Goal: Information Seeking & Learning: Learn about a topic

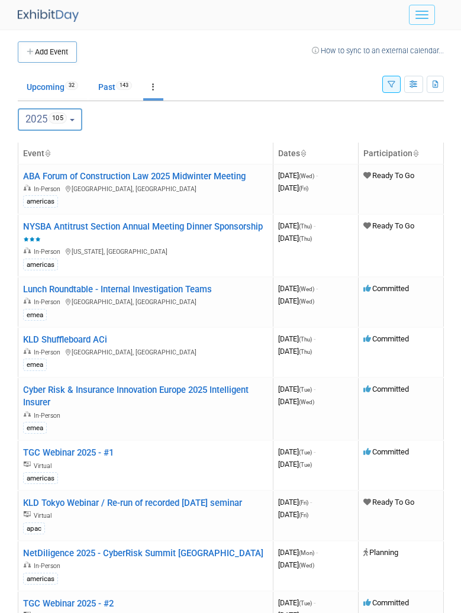
type input "jaclyn.lee@kldiscovery.com"
click at [396, 85] on button "button" at bounding box center [392, 84] width 18 height 17
click at [410, 83] on icon "button" at bounding box center [414, 85] width 9 height 8
click at [383, 86] on button "button" at bounding box center [392, 84] width 18 height 17
click at [388, 83] on icon "button" at bounding box center [392, 85] width 8 height 8
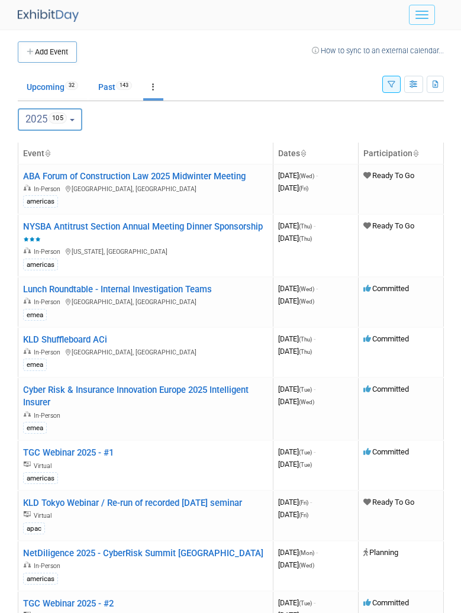
click at [367, 80] on ul "Upcoming 32 Past 143 All Events 175 Past and Upcoming Grouped Annually Events g…" at bounding box center [200, 88] width 365 height 27
click at [391, 86] on icon "button" at bounding box center [392, 85] width 8 height 8
click at [396, 73] on div "Show: All Events Just My Events Only show events that either I created, or I am…" at bounding box center [414, 82] width 62 height 38
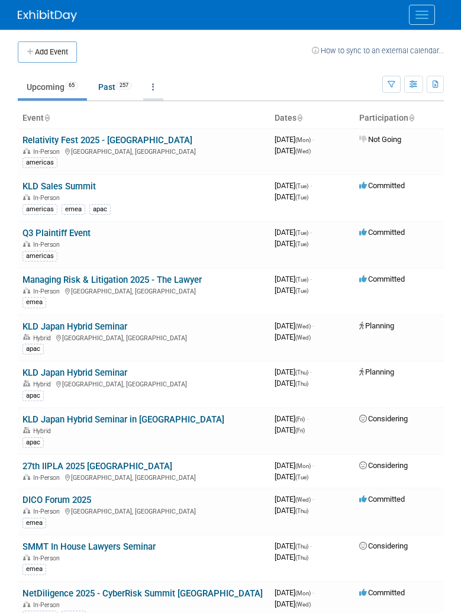
click at [160, 85] on link at bounding box center [153, 87] width 20 height 23
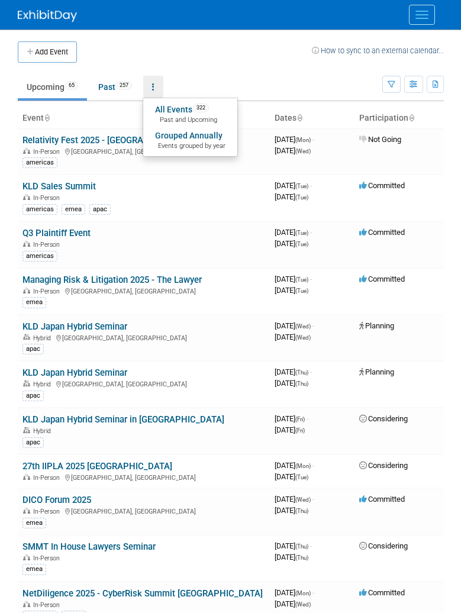
click at [197, 117] on span "Past and Upcoming" at bounding box center [190, 119] width 70 height 9
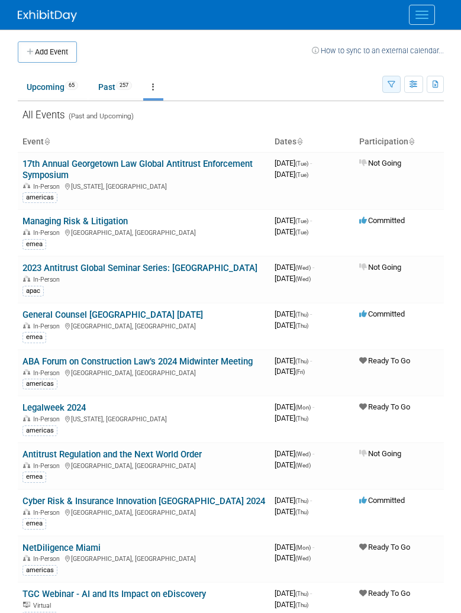
click at [390, 86] on icon "button" at bounding box center [392, 85] width 8 height 8
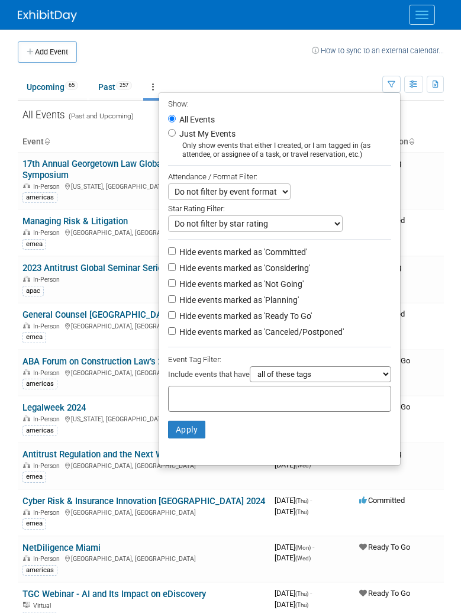
click at [159, 83] on link at bounding box center [153, 87] width 20 height 23
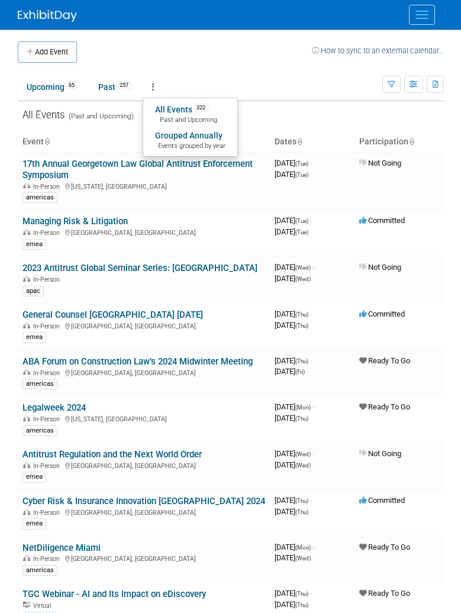
click at [181, 137] on link "Grouped Annually Events grouped by year" at bounding box center [190, 140] width 94 height 26
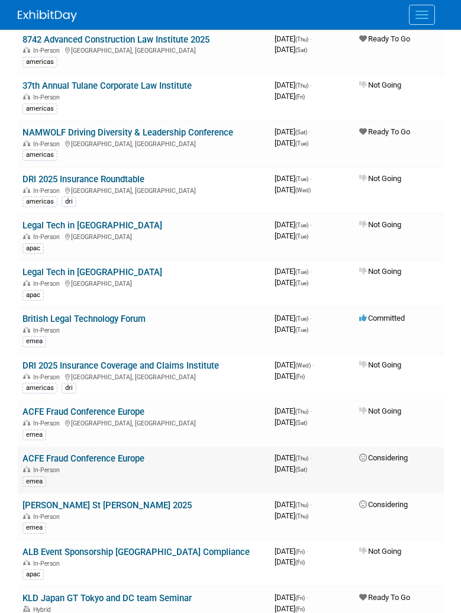
scroll to position [1421, 0]
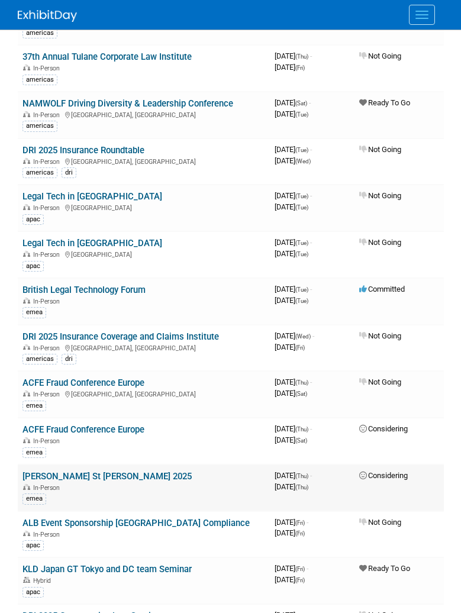
click at [114, 482] on link "LILA St Patrick Day 2025" at bounding box center [107, 476] width 169 height 11
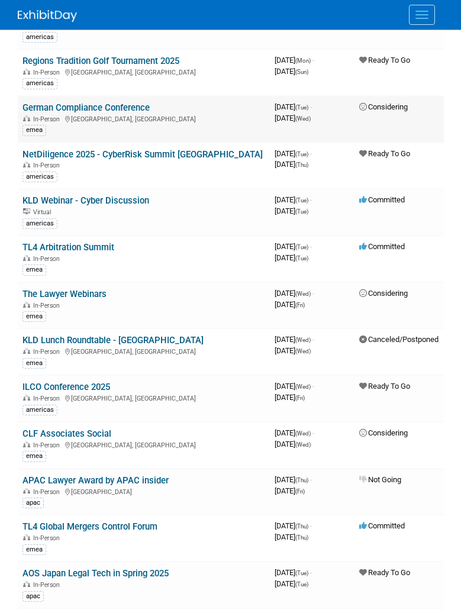
scroll to position [4026, 0]
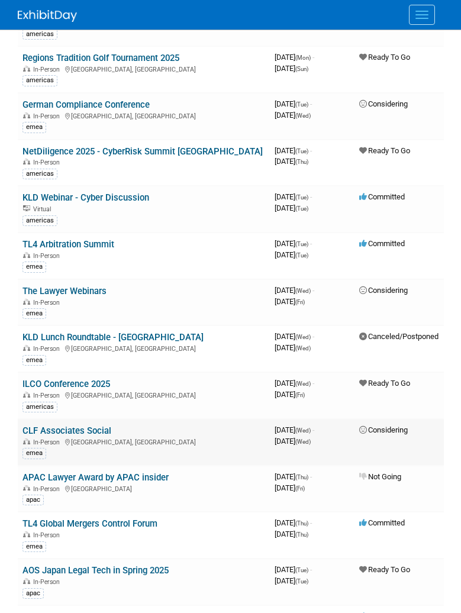
click at [99, 436] on link "CLF Associates Social" at bounding box center [67, 431] width 89 height 11
click at [98, 297] on link "The Lawyer Webinars" at bounding box center [65, 291] width 84 height 11
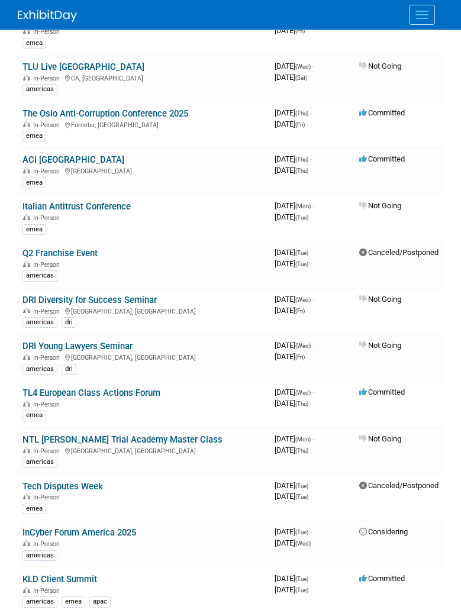
scroll to position [5033, 0]
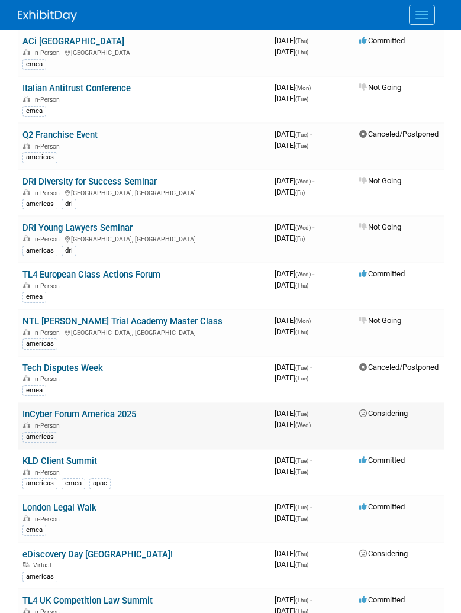
click at [99, 420] on link "InCyber Forum America 2025" at bounding box center [80, 414] width 114 height 11
click at [69, 467] on link "KLD Client Summit" at bounding box center [60, 461] width 75 height 11
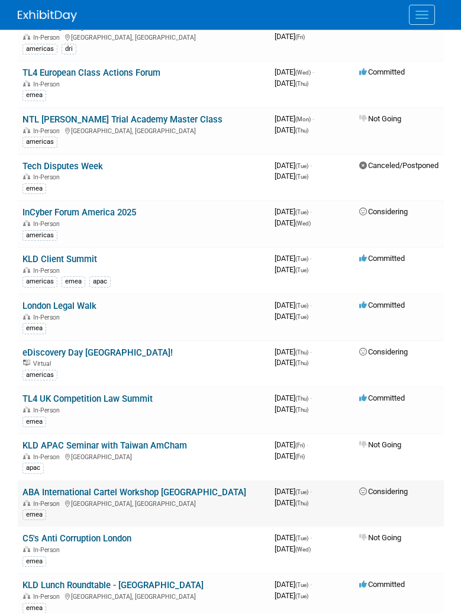
scroll to position [5388, 0]
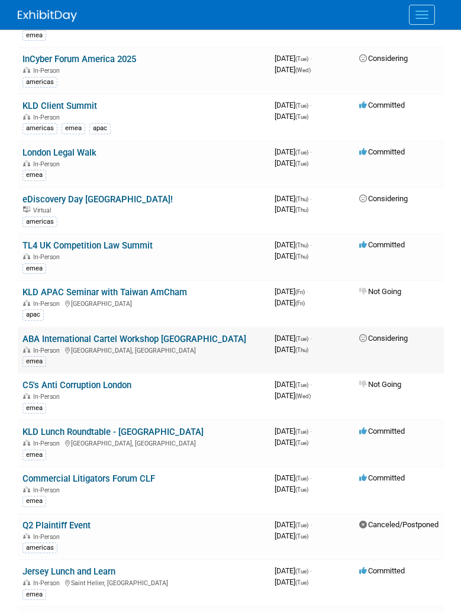
click at [125, 345] on link "ABA International Cartel Workshop Barcelona" at bounding box center [135, 339] width 224 height 11
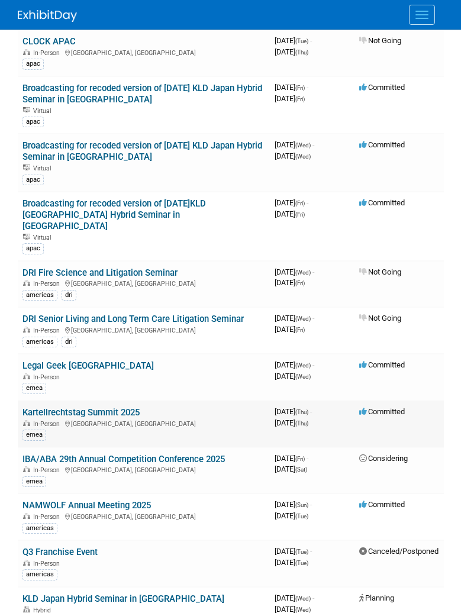
scroll to position [6868, 0]
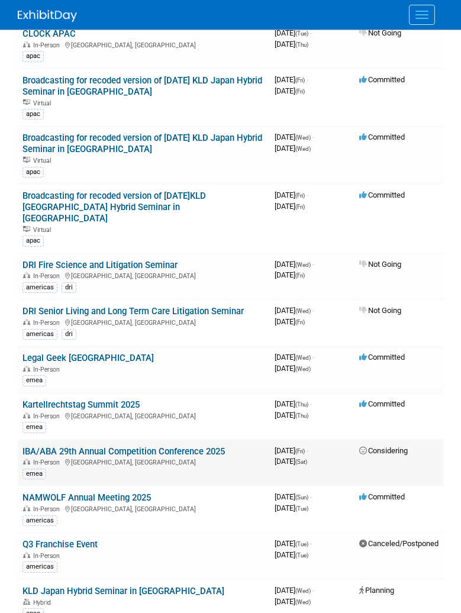
click at [160, 446] on link "IBA/ABA 29th Annual Competition Conference 2025" at bounding box center [124, 451] width 203 height 11
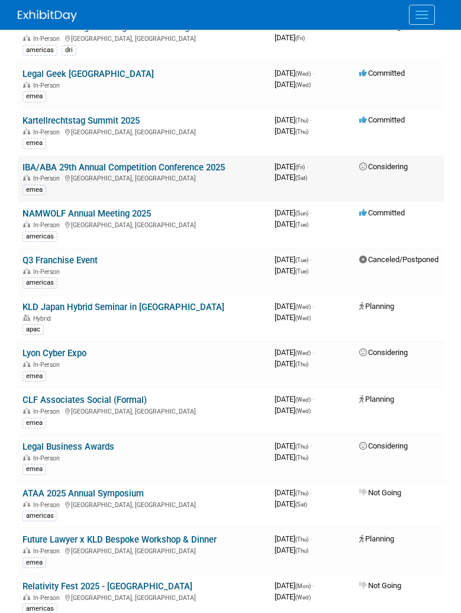
scroll to position [7165, 0]
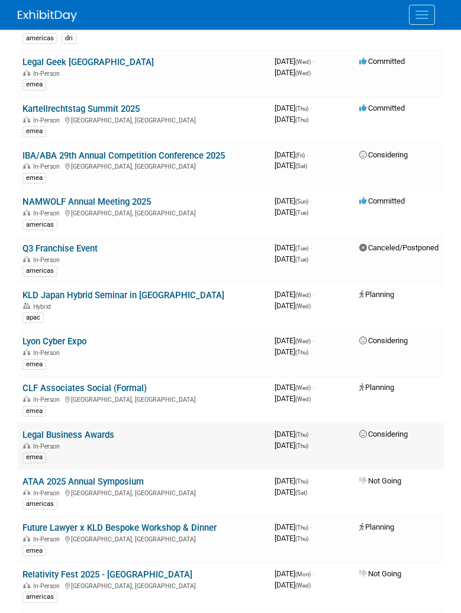
click at [98, 430] on link "Legal Business Awards" at bounding box center [69, 435] width 92 height 11
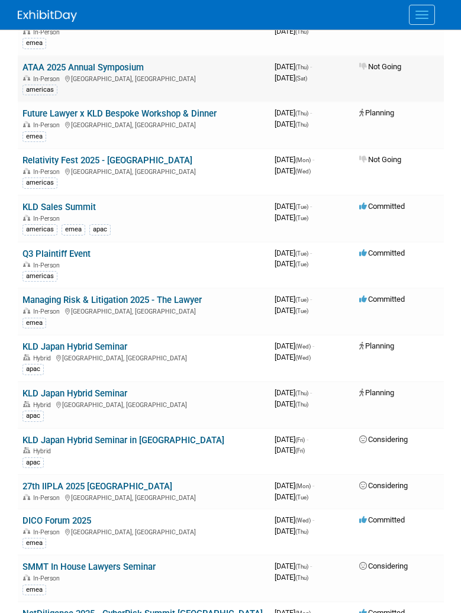
scroll to position [7638, 0]
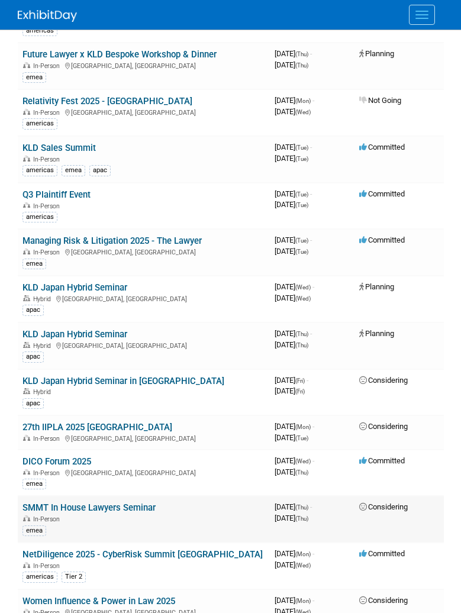
click at [120, 503] on link "SMMT In House Lawyers Seminar" at bounding box center [89, 508] width 133 height 11
click at [121, 596] on link "Women Influence & Power in Law 2025" at bounding box center [99, 601] width 153 height 11
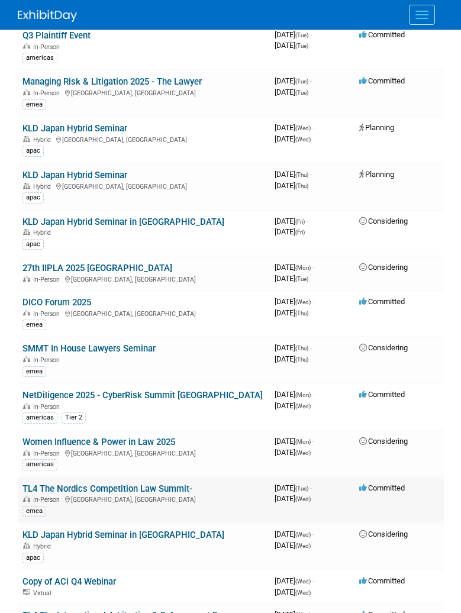
scroll to position [7816, 0]
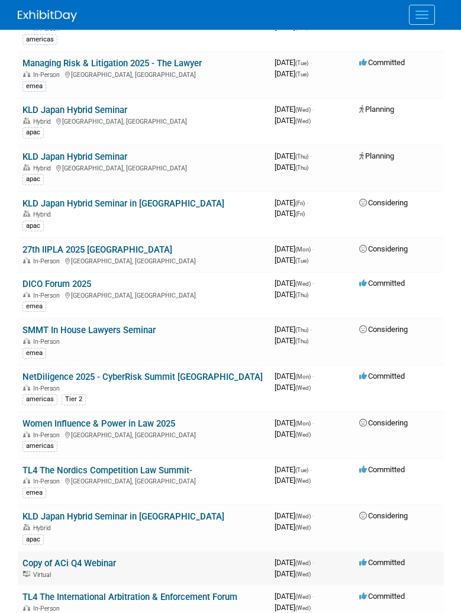
click at [108, 558] on link "Copy of ACi Q4 Webinar" at bounding box center [70, 563] width 94 height 11
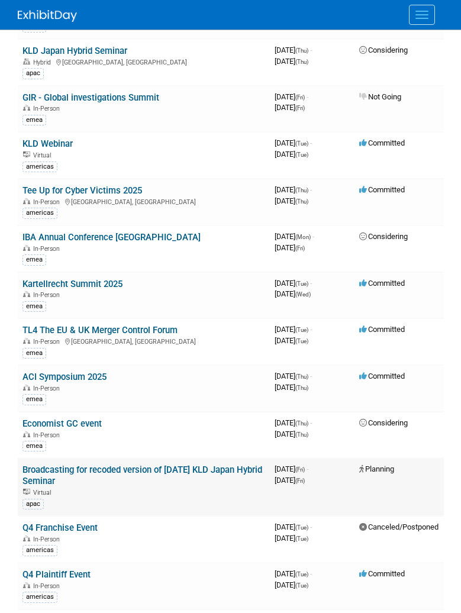
scroll to position [9355, 0]
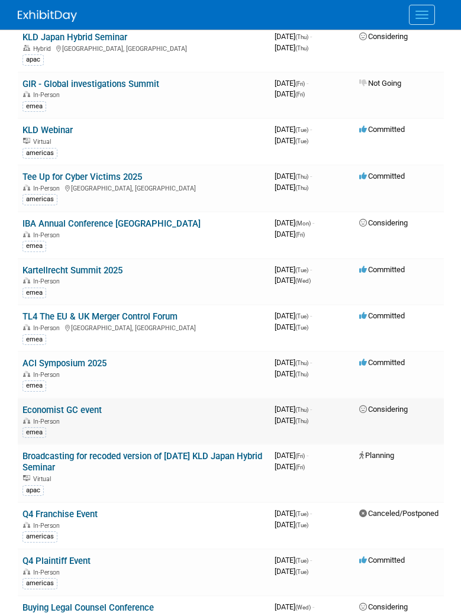
click at [43, 405] on link "Economist GC event" at bounding box center [62, 410] width 79 height 11
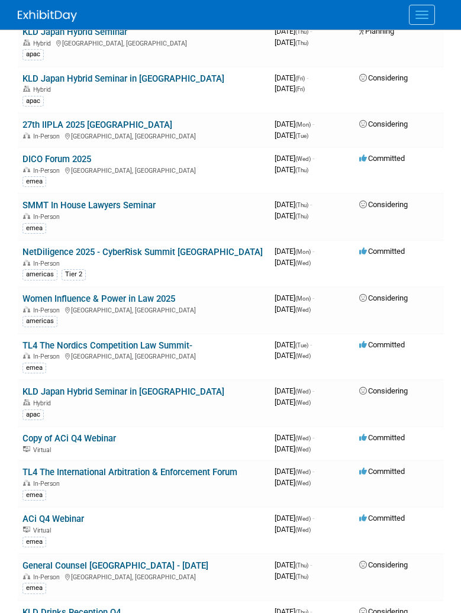
scroll to position [7934, 0]
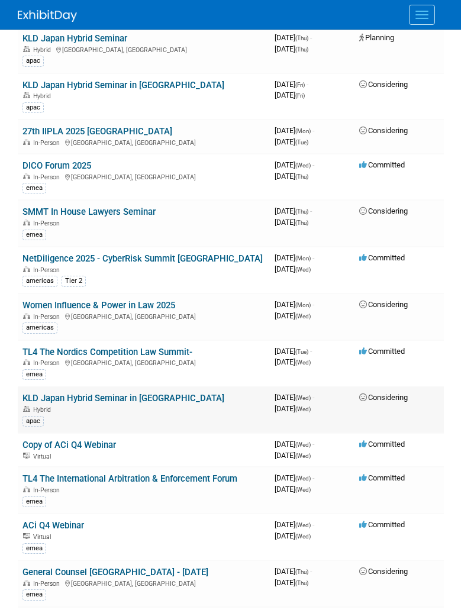
click at [130, 387] on td "KLD Japan Hybrid Seminar in Tokyo Hybrid apac" at bounding box center [144, 410] width 253 height 47
click at [129, 393] on link "KLD Japan Hybrid Seminar in Tokyo" at bounding box center [124, 398] width 202 height 11
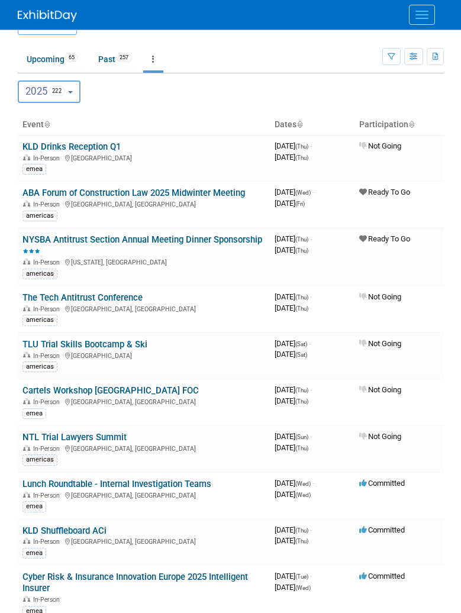
scroll to position [0, 0]
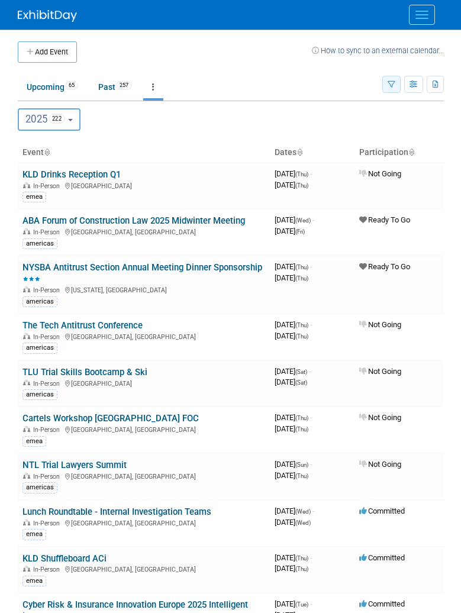
click at [388, 83] on icon "button" at bounding box center [392, 85] width 8 height 8
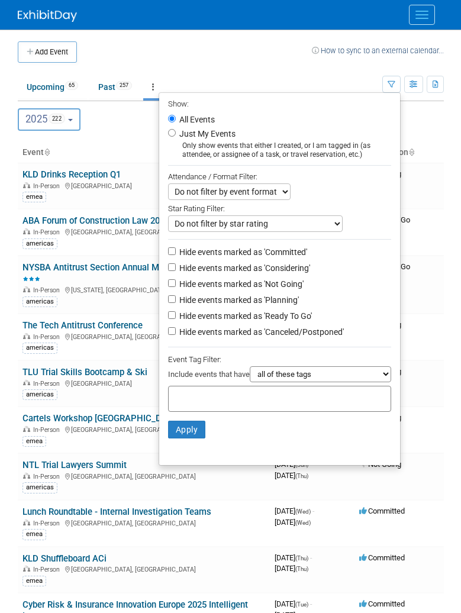
click at [221, 253] on label "Hide events marked as 'Committed'" at bounding box center [242, 252] width 130 height 12
click at [176, 253] on input "Hide events marked as 'Committed'" at bounding box center [172, 252] width 8 height 8
checkbox input "true"
click at [230, 277] on li "Hide events marked as 'Considering'" at bounding box center [279, 269] width 241 height 16
click at [226, 288] on label "Hide events marked as 'Not Going'" at bounding box center [240, 284] width 127 height 12
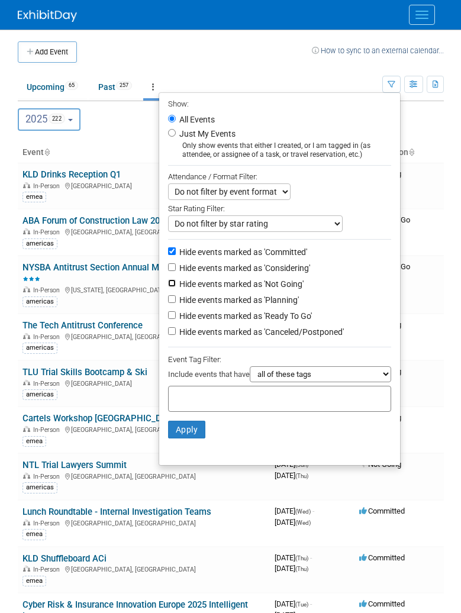
click at [176, 287] on input "Hide events marked as 'Not Going'" at bounding box center [172, 283] width 8 height 8
checkbox input "true"
click at [224, 303] on label "Hide events marked as 'Planning'" at bounding box center [238, 300] width 122 height 12
click at [176, 303] on input "Hide events marked as 'Planning'" at bounding box center [172, 299] width 8 height 8
checkbox input "true"
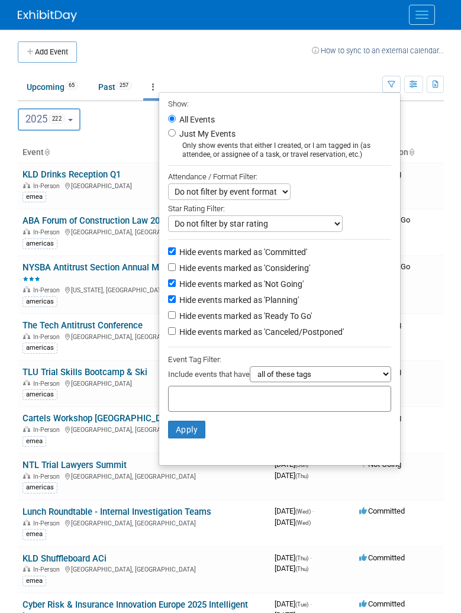
click at [221, 322] on label "Hide events marked as 'Ready To Go'" at bounding box center [244, 316] width 135 height 12
click at [176, 319] on input "Hide events marked as 'Ready To Go'" at bounding box center [172, 315] width 8 height 8
checkbox input "true"
click at [218, 334] on label "Hide events marked as 'Canceled/Postponed'" at bounding box center [260, 332] width 167 height 12
click at [176, 334] on input "Hide events marked as 'Canceled/Postponed'" at bounding box center [172, 331] width 8 height 8
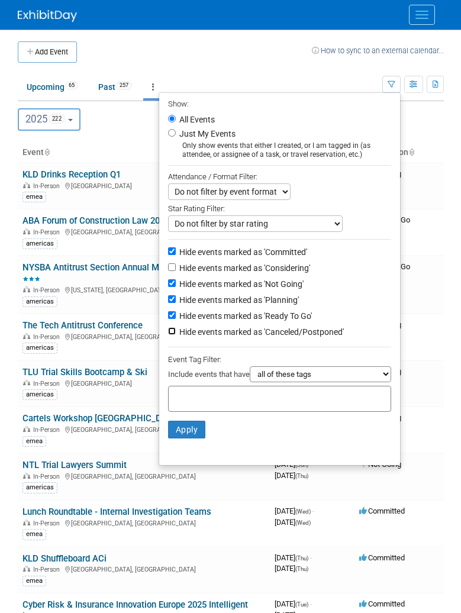
checkbox input "true"
click at [194, 437] on button "Apply" at bounding box center [187, 430] width 38 height 18
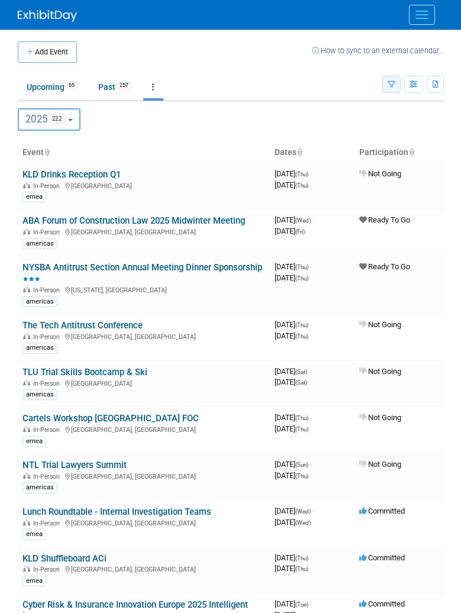
click at [385, 86] on button "button" at bounding box center [392, 84] width 18 height 17
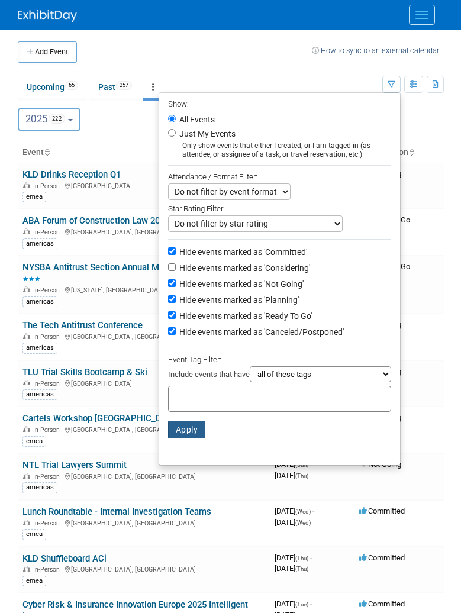
click at [187, 436] on button "Apply" at bounding box center [187, 430] width 38 height 18
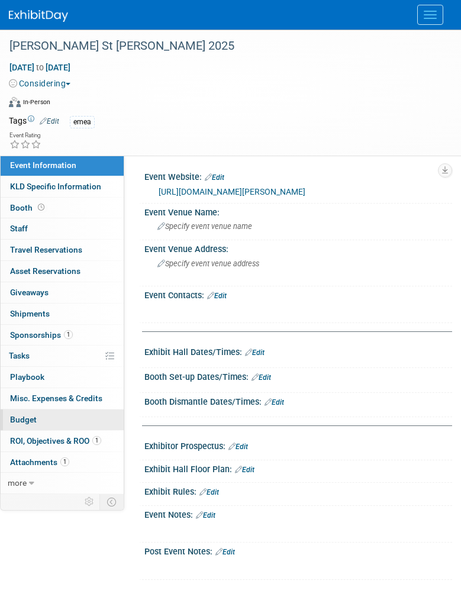
click at [84, 419] on link "Budget" at bounding box center [62, 420] width 123 height 21
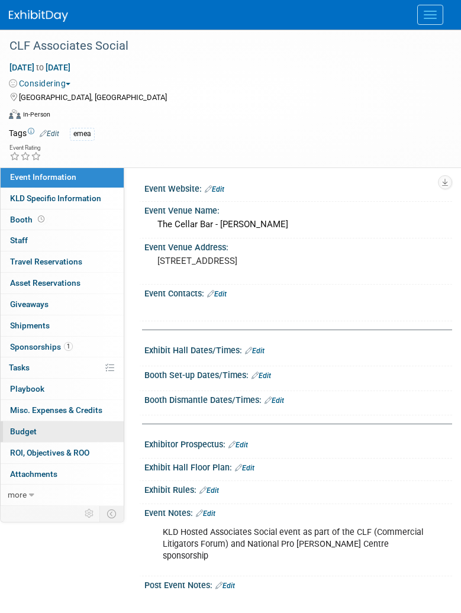
click at [43, 429] on link "Budget" at bounding box center [62, 432] width 123 height 21
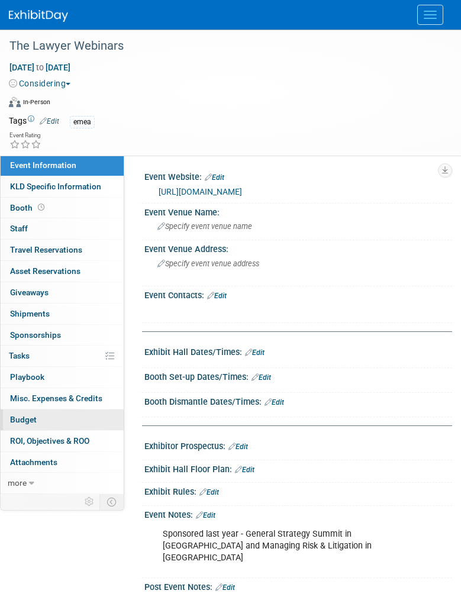
click at [37, 418] on link "Budget" at bounding box center [62, 420] width 123 height 21
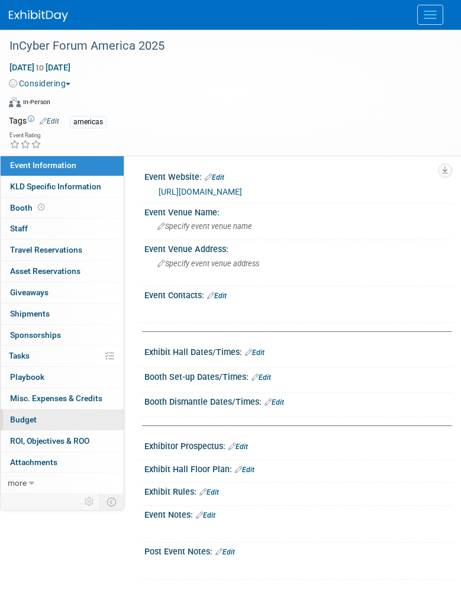
click at [49, 421] on link "Budget" at bounding box center [62, 420] width 123 height 21
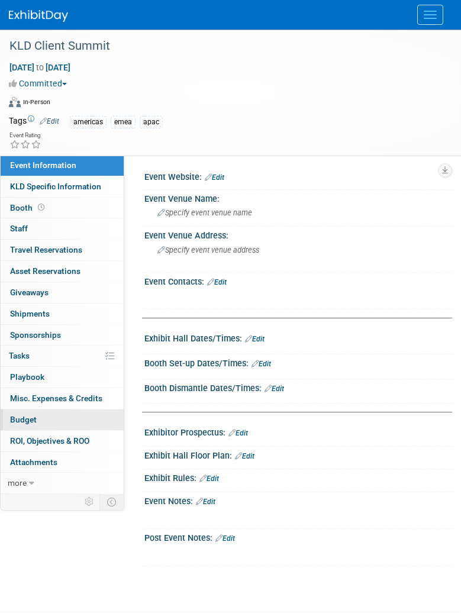
click at [56, 422] on link "Budget" at bounding box center [62, 420] width 123 height 21
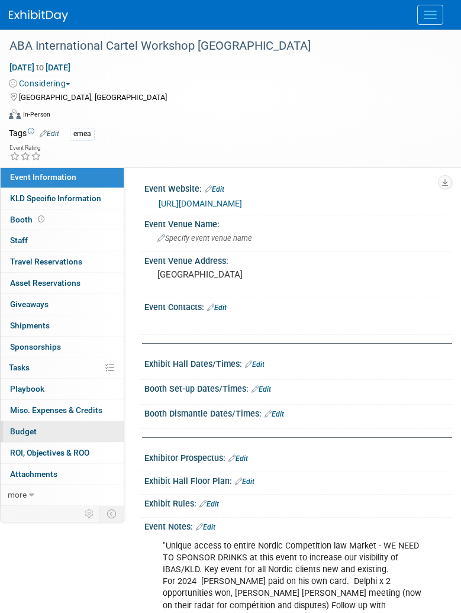
click at [59, 430] on link "Budget" at bounding box center [62, 432] width 123 height 21
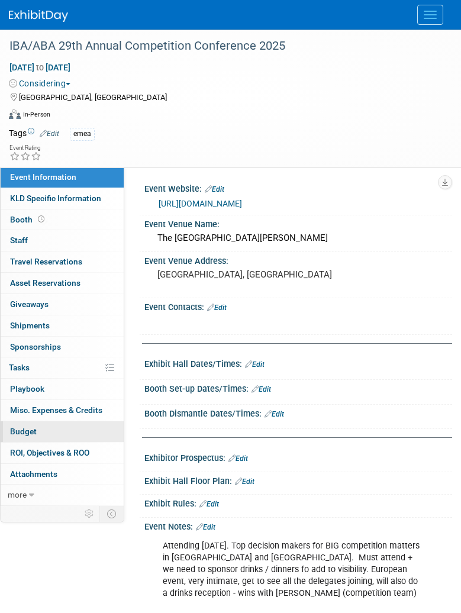
click at [27, 435] on span "Budget" at bounding box center [23, 431] width 27 height 9
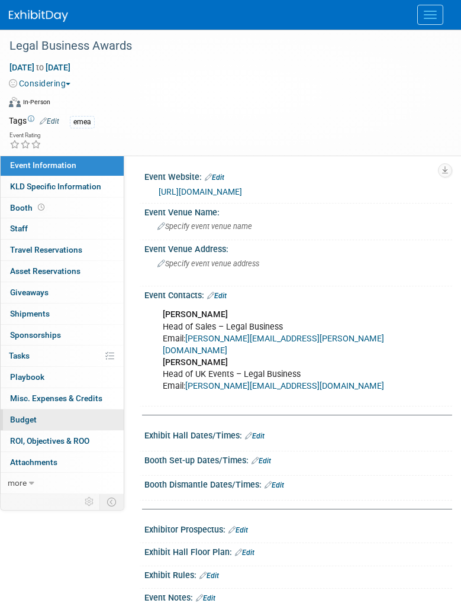
click at [37, 421] on link "Budget" at bounding box center [62, 420] width 123 height 21
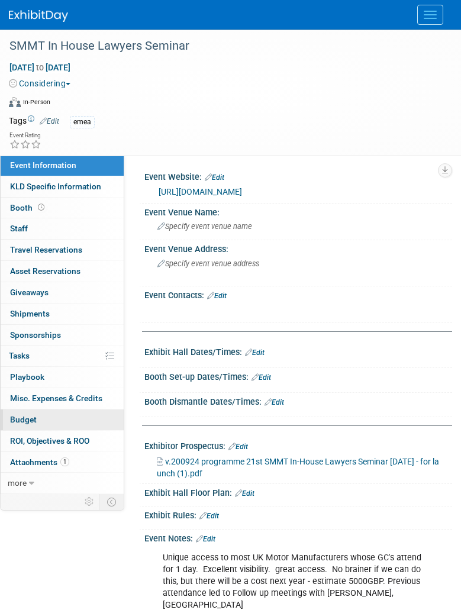
click at [34, 419] on span "Budget" at bounding box center [23, 419] width 27 height 9
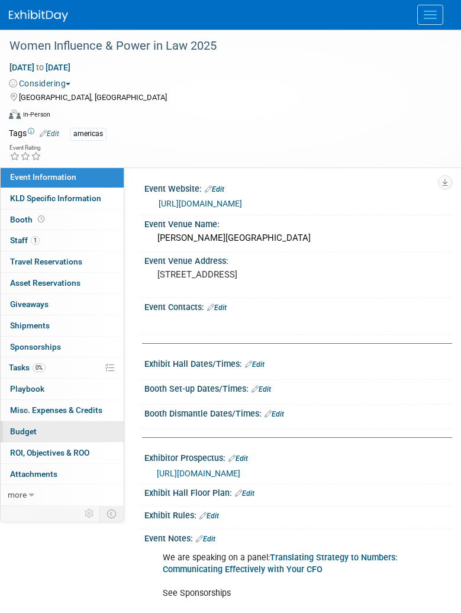
click at [77, 426] on link "Budget" at bounding box center [62, 432] width 123 height 21
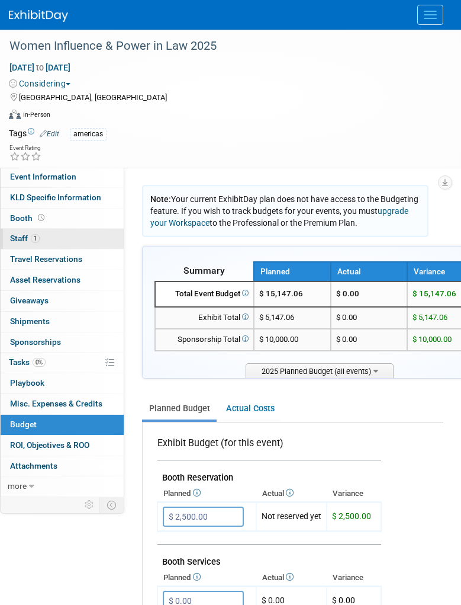
click at [9, 239] on link "1 Staff 1" at bounding box center [62, 239] width 123 height 20
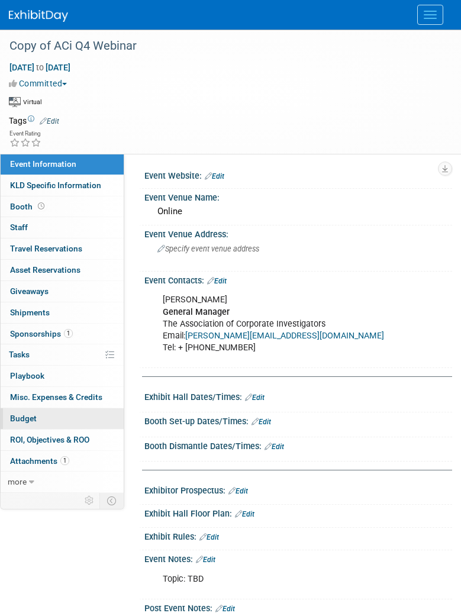
click at [63, 423] on link "Budget" at bounding box center [62, 419] width 123 height 21
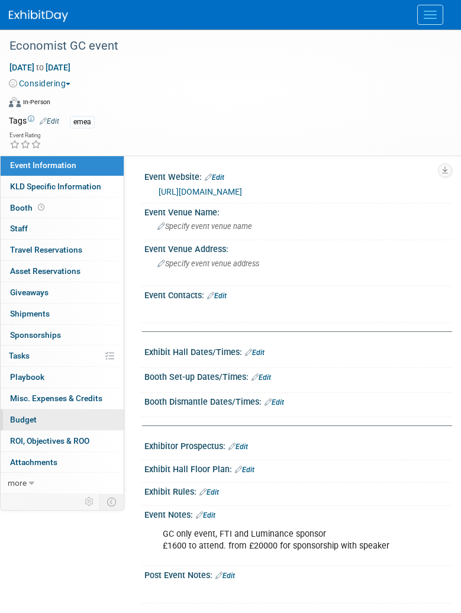
click at [42, 416] on link "Budget" at bounding box center [62, 420] width 123 height 21
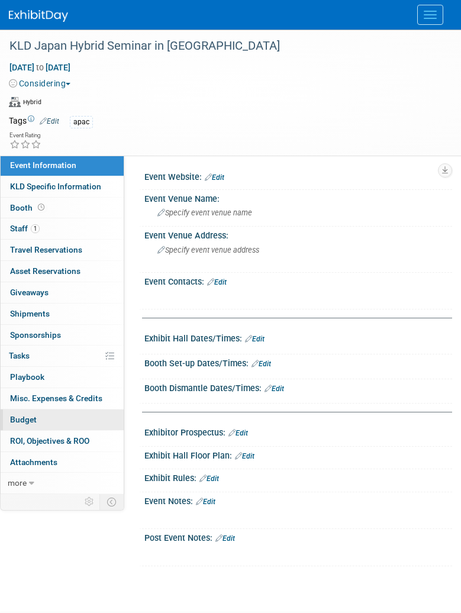
click at [28, 416] on span "Budget" at bounding box center [23, 419] width 27 height 9
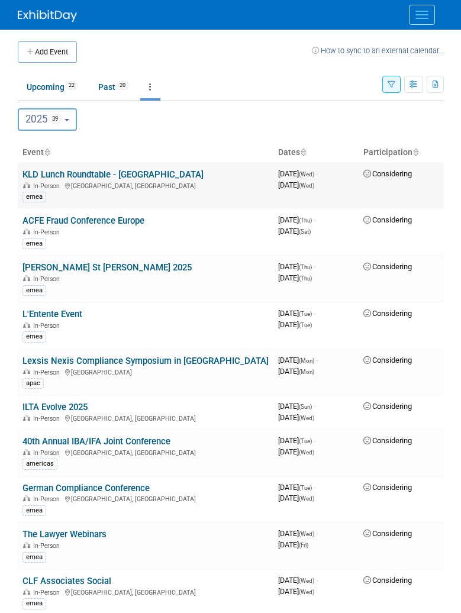
click at [137, 174] on link "KLD Lunch Roundtable - [GEOGRAPHIC_DATA]" at bounding box center [113, 174] width 181 height 11
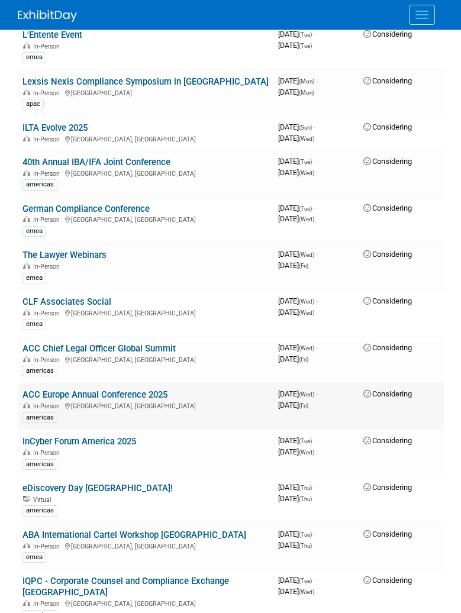
scroll to position [296, 0]
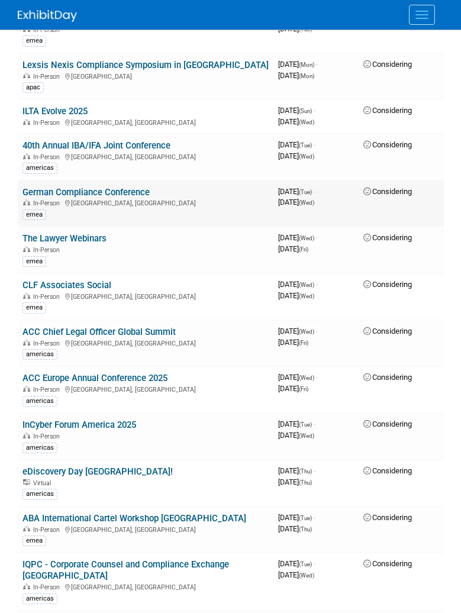
click at [141, 192] on link "German Compliance Conference" at bounding box center [86, 192] width 127 height 11
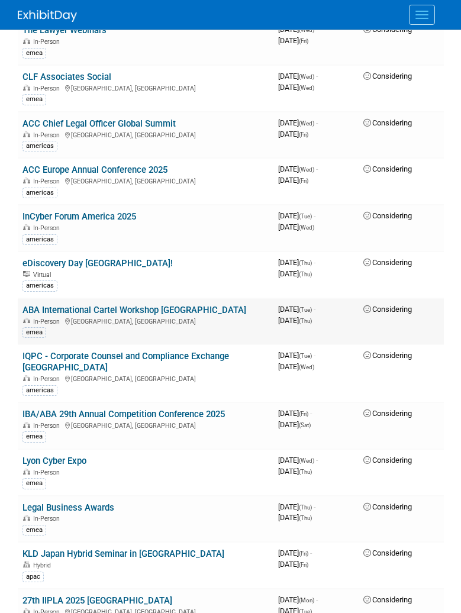
scroll to position [533, 0]
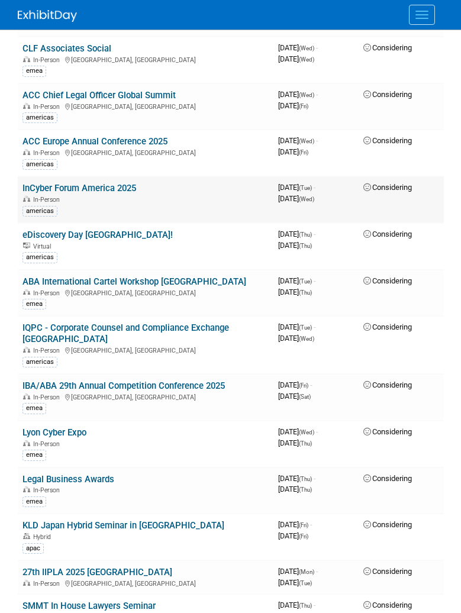
click at [77, 187] on link "InCyber Forum America 2025" at bounding box center [80, 188] width 114 height 11
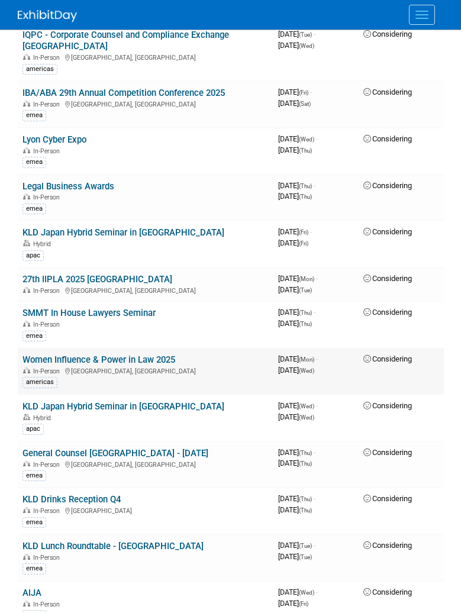
scroll to position [829, 0]
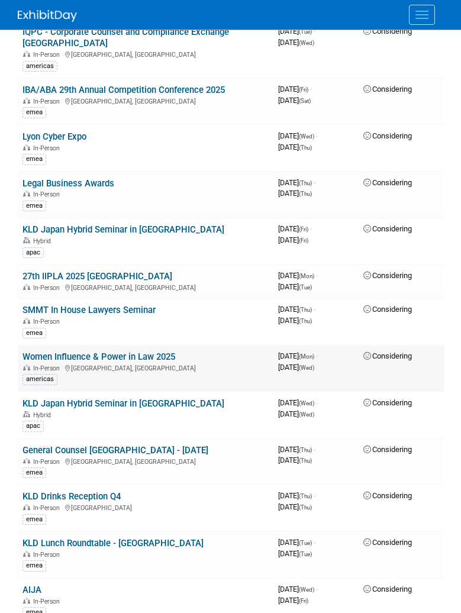
click at [146, 352] on link "Women Influence & Power in Law 2025" at bounding box center [99, 357] width 153 height 11
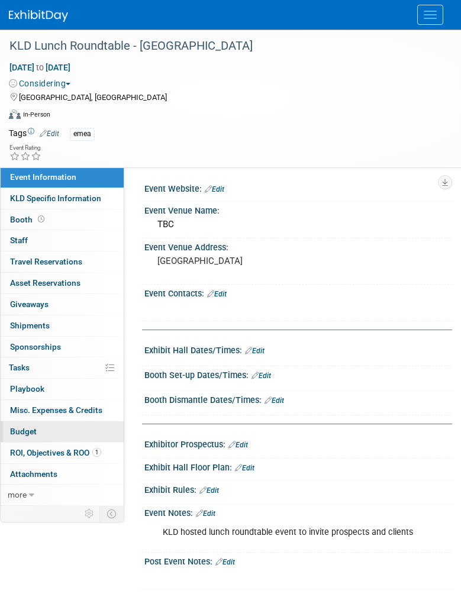
click at [43, 430] on link "Budget" at bounding box center [62, 432] width 123 height 21
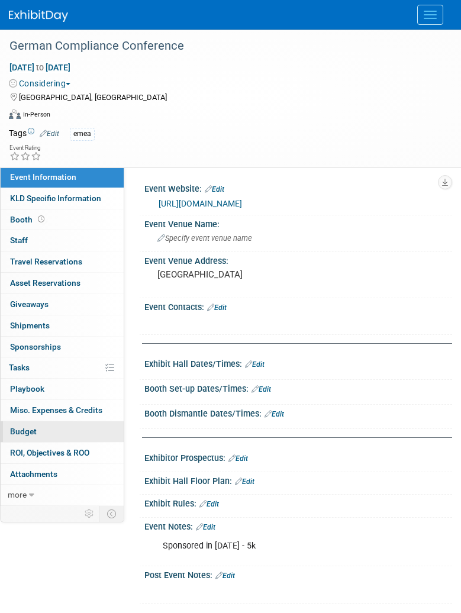
click at [37, 432] on link "Budget" at bounding box center [62, 432] width 123 height 21
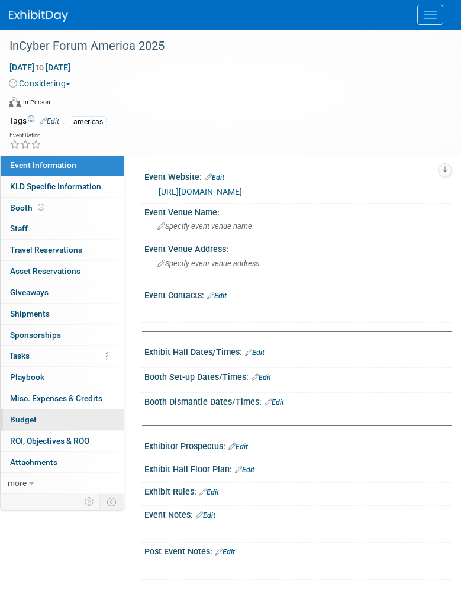
click at [46, 421] on link "Budget" at bounding box center [62, 420] width 123 height 21
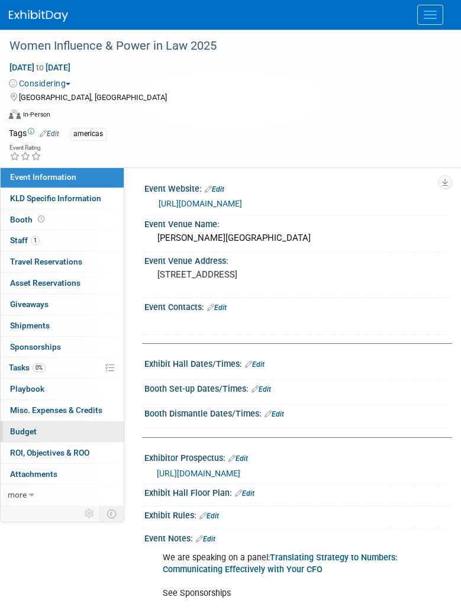
click at [66, 426] on link "Budget" at bounding box center [62, 432] width 123 height 21
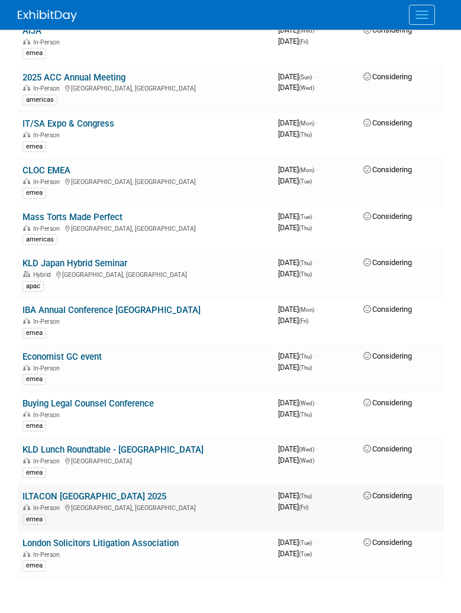
scroll to position [1362, 0]
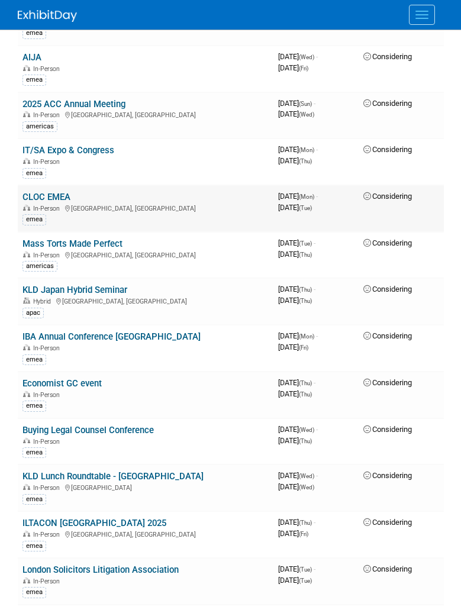
click at [36, 192] on link "CLOC EMEA" at bounding box center [47, 197] width 48 height 11
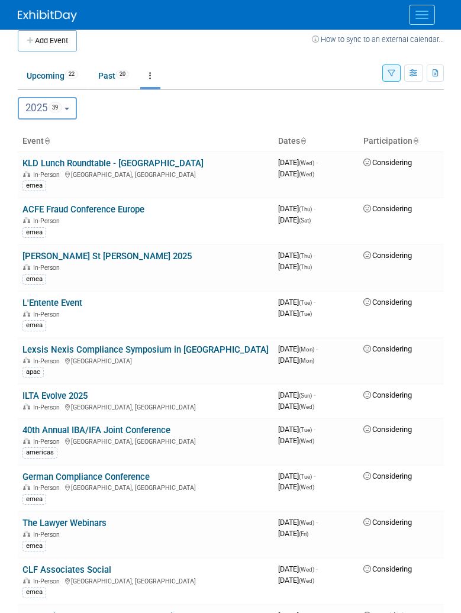
scroll to position [0, 0]
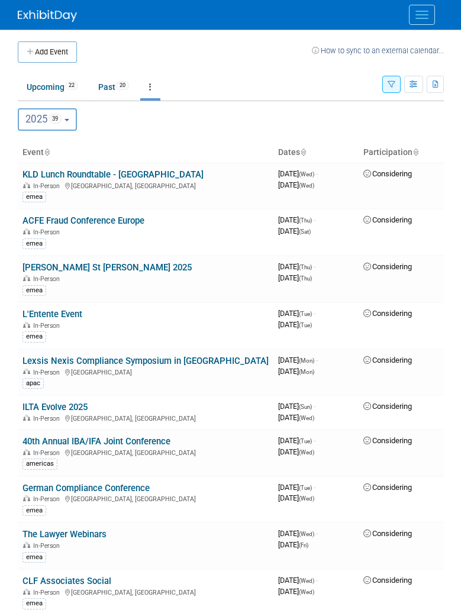
click at [394, 85] on icon "button" at bounding box center [392, 85] width 8 height 8
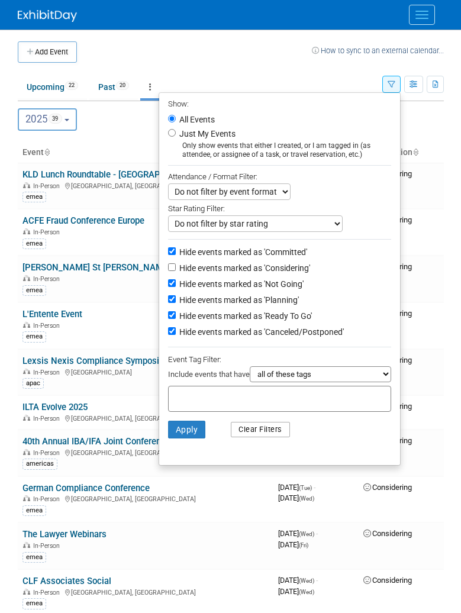
click at [245, 437] on button "Clear Filters" at bounding box center [260, 429] width 59 height 15
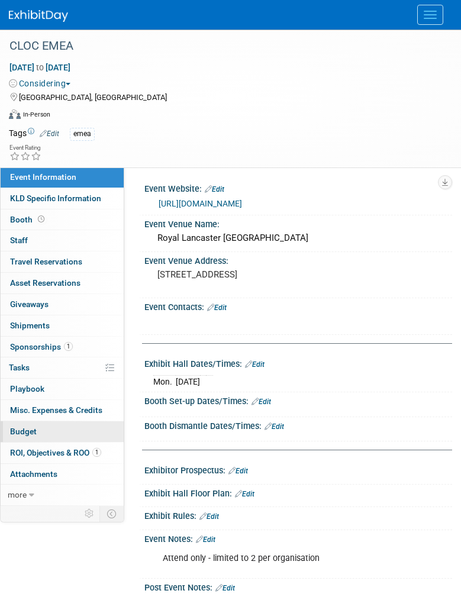
click at [32, 429] on span "Budget" at bounding box center [23, 431] width 27 height 9
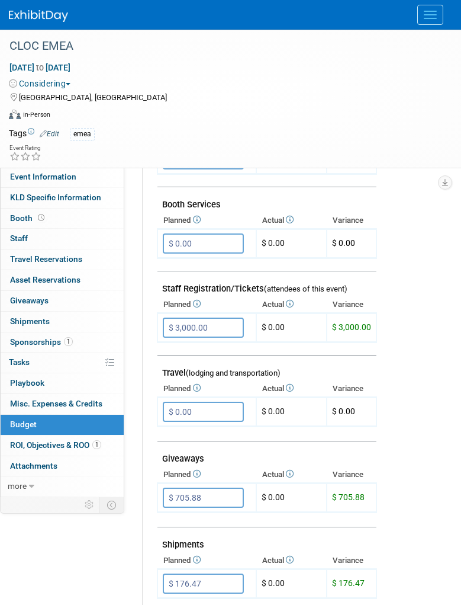
scroll to position [474, 0]
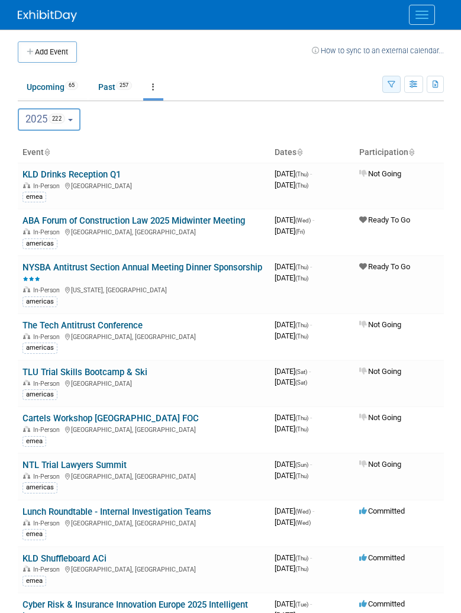
click at [393, 85] on icon "button" at bounding box center [392, 85] width 8 height 8
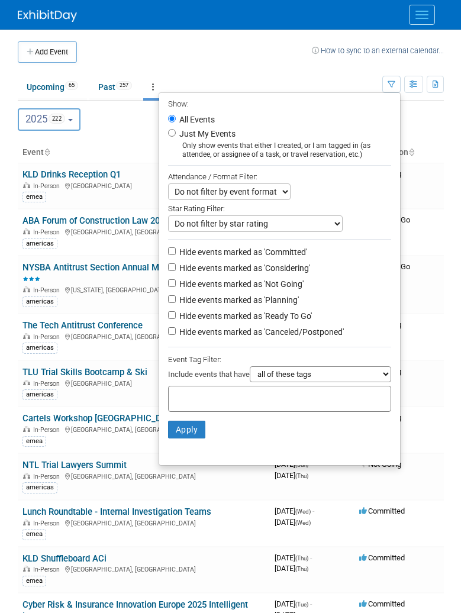
click at [191, 266] on label "Hide events marked as 'Considering'" at bounding box center [243, 268] width 133 height 12
click at [176, 266] on input "Hide events marked as 'Considering'" at bounding box center [172, 267] width 8 height 8
checkbox input "true"
click at [191, 282] on li "Hide events marked as 'Not Going'" at bounding box center [279, 285] width 241 height 16
click at [190, 289] on label "Hide events marked as 'Not Going'" at bounding box center [240, 284] width 127 height 12
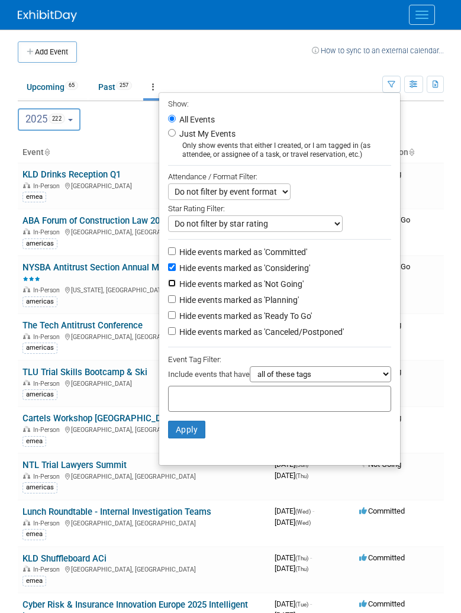
click at [176, 287] on input "Hide events marked as 'Not Going'" at bounding box center [172, 283] width 8 height 8
checkbox input "true"
click at [189, 303] on label "Hide events marked as 'Planning'" at bounding box center [238, 300] width 122 height 12
click at [176, 303] on input "Hide events marked as 'Planning'" at bounding box center [172, 299] width 8 height 8
checkbox input "true"
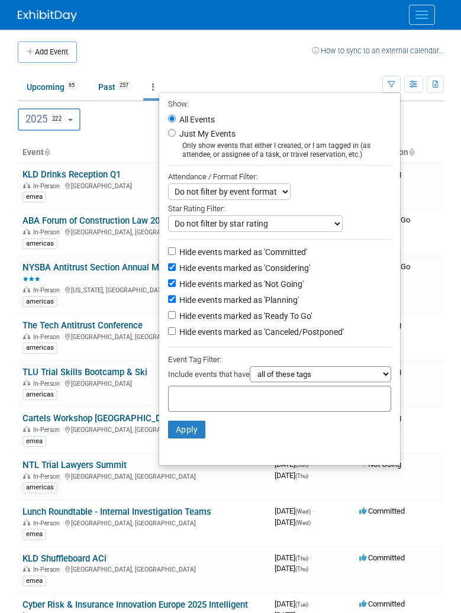
click at [212, 332] on li "Hide events marked as 'Canceled/Postponed'" at bounding box center [279, 333] width 241 height 16
click at [211, 338] on label "Hide events marked as 'Canceled/Postponed'" at bounding box center [260, 332] width 167 height 12
click at [176, 335] on input "Hide events marked as 'Canceled/Postponed'" at bounding box center [172, 331] width 8 height 8
checkbox input "true"
click at [178, 429] on button "Apply" at bounding box center [187, 430] width 38 height 18
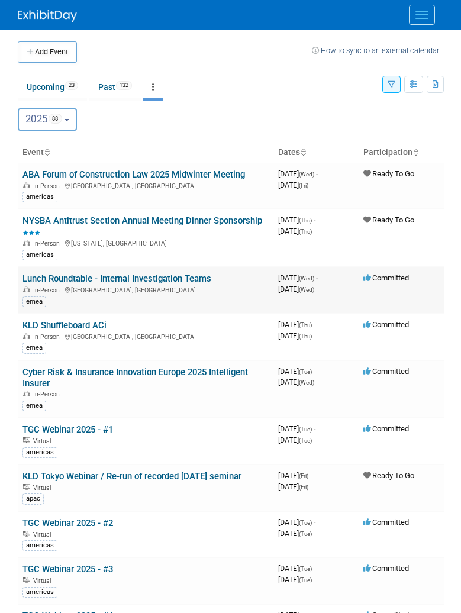
click at [282, 307] on td "3947097600 [DATE] (Wed) - [DATE] (Wed)" at bounding box center [316, 290] width 85 height 47
click at [185, 274] on link "Lunch Roundtable - Internal Investigation Teams" at bounding box center [117, 279] width 189 height 11
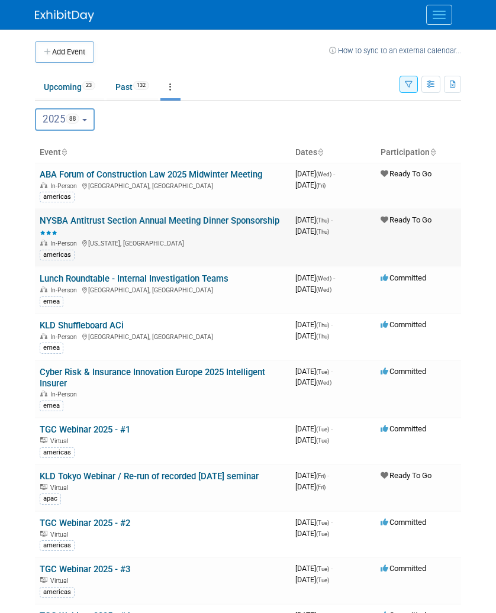
click at [137, 225] on link "NYSBA Antitrust Section Annual Meeting Dinner Sponsorship" at bounding box center [160, 227] width 240 height 22
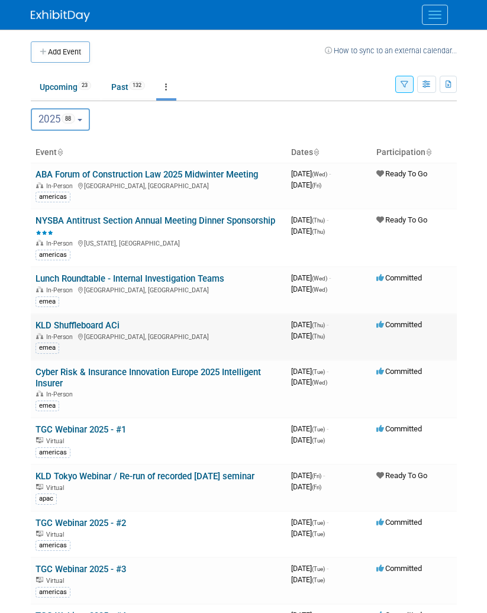
click at [103, 326] on link "KLD Shuffleboard ACi" at bounding box center [78, 325] width 84 height 11
click at [108, 169] on link "ABA Forum of Construction Law 2025 Midwinter Meeting" at bounding box center [147, 174] width 223 height 11
click at [84, 224] on link "NYSBA Antitrust Section Annual Meeting Dinner Sponsorship" at bounding box center [156, 227] width 240 height 22
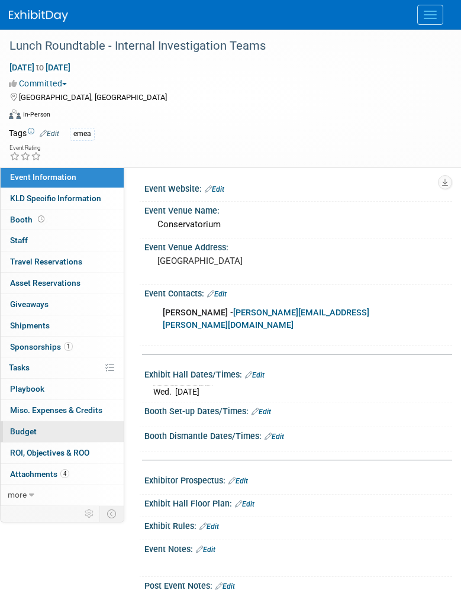
click at [30, 428] on span "Budget" at bounding box center [23, 431] width 27 height 9
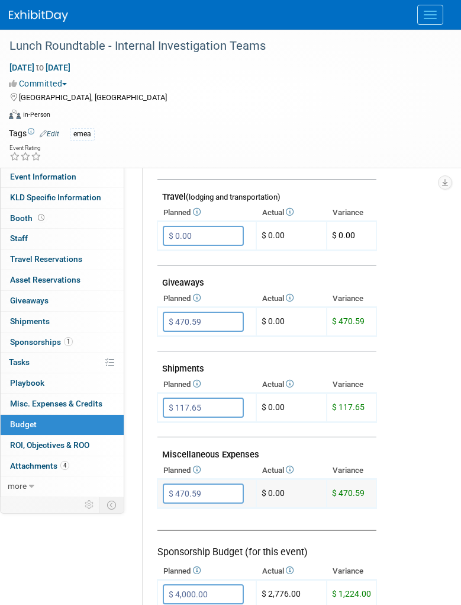
scroll to position [474, 0]
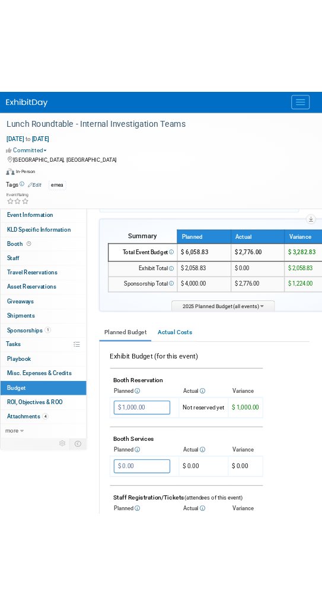
scroll to position [0, 0]
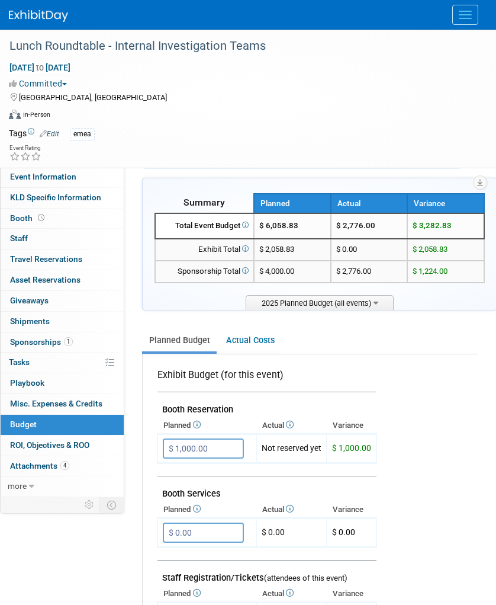
scroll to position [63, 0]
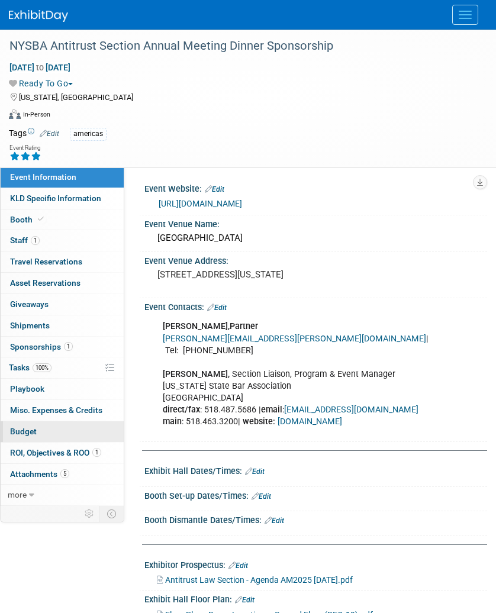
click at [25, 432] on span "Budget" at bounding box center [23, 431] width 27 height 9
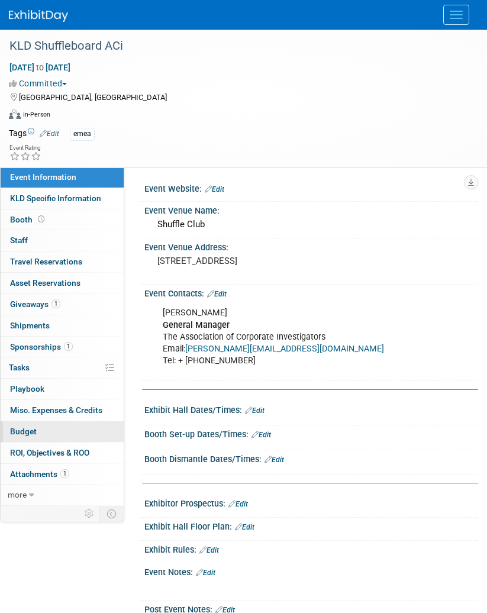
click at [43, 432] on link "Budget" at bounding box center [62, 432] width 123 height 21
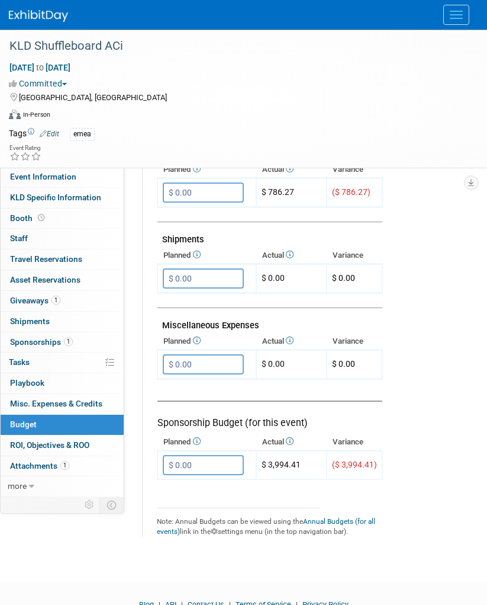
scroll to position [663, 0]
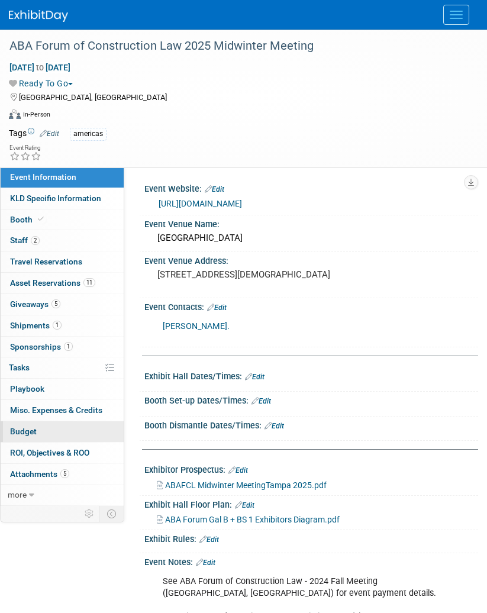
click at [62, 429] on link "Budget" at bounding box center [62, 432] width 123 height 21
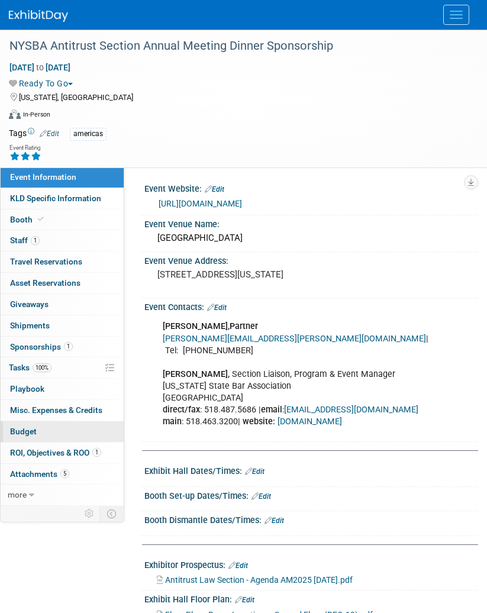
click at [44, 431] on link "Budget" at bounding box center [62, 432] width 123 height 21
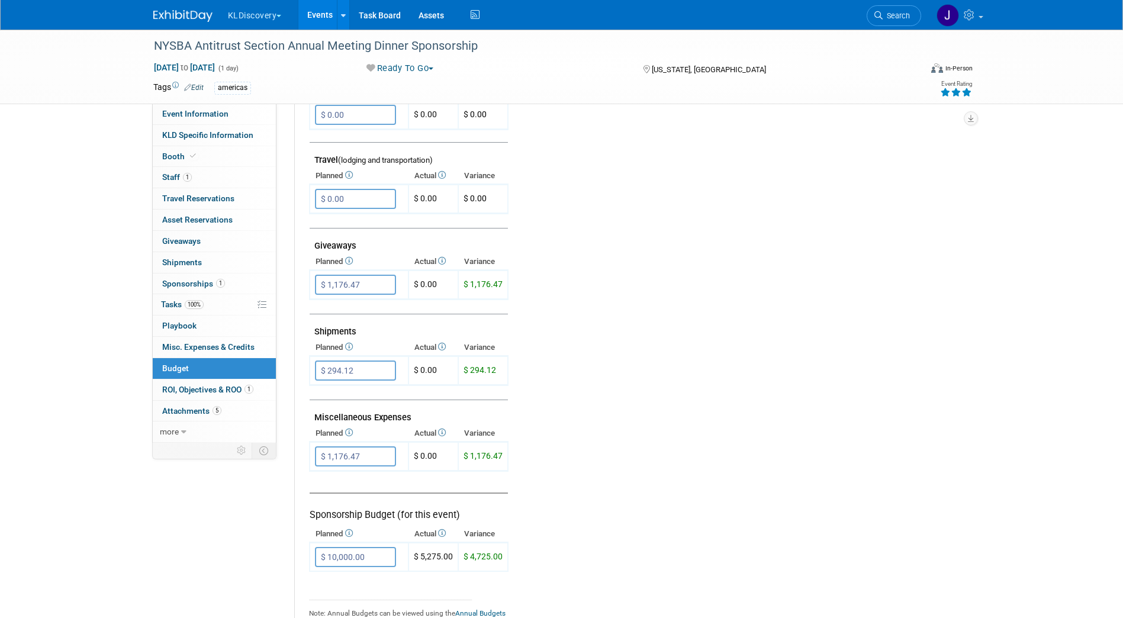
scroll to position [533, 0]
